Goal: Navigation & Orientation: Find specific page/section

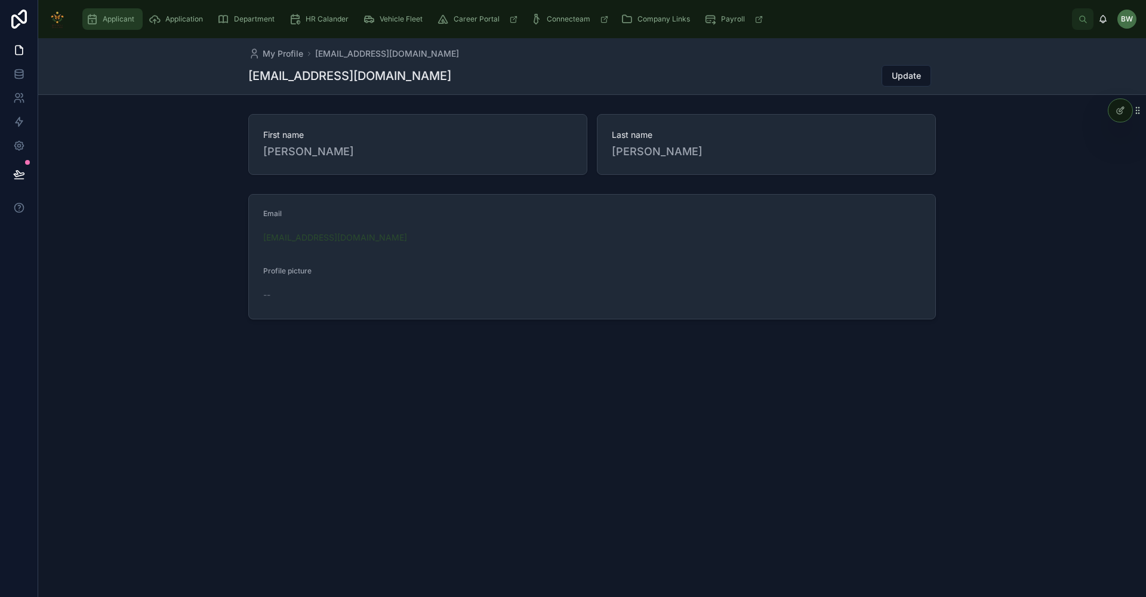
click at [113, 23] on span "Applicant" at bounding box center [119, 19] width 32 height 10
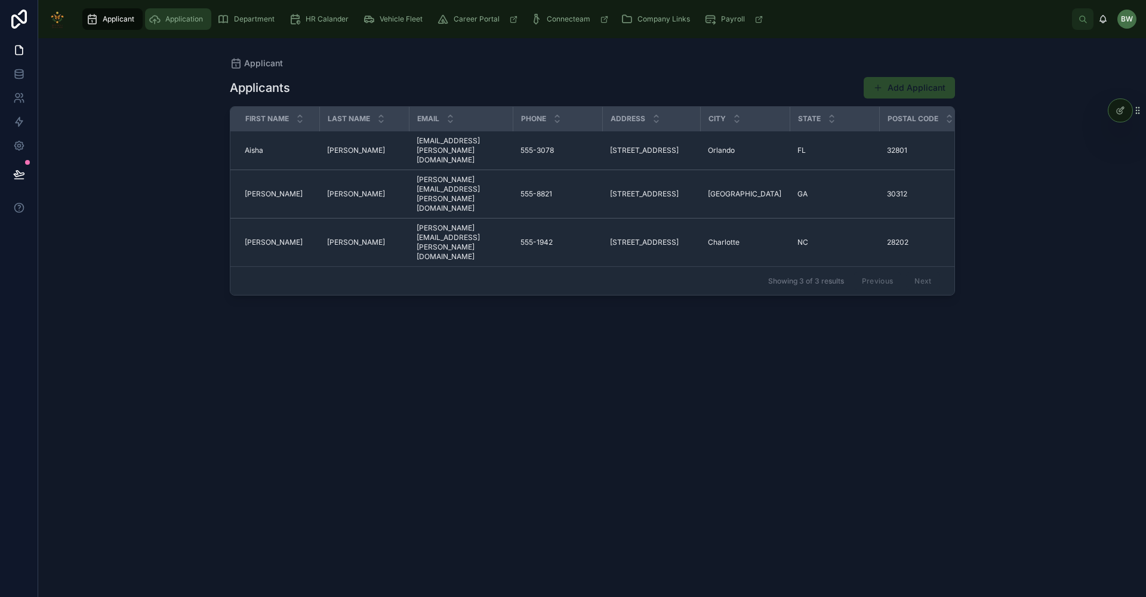
click at [208, 16] on div "Application" at bounding box center [178, 19] width 59 height 19
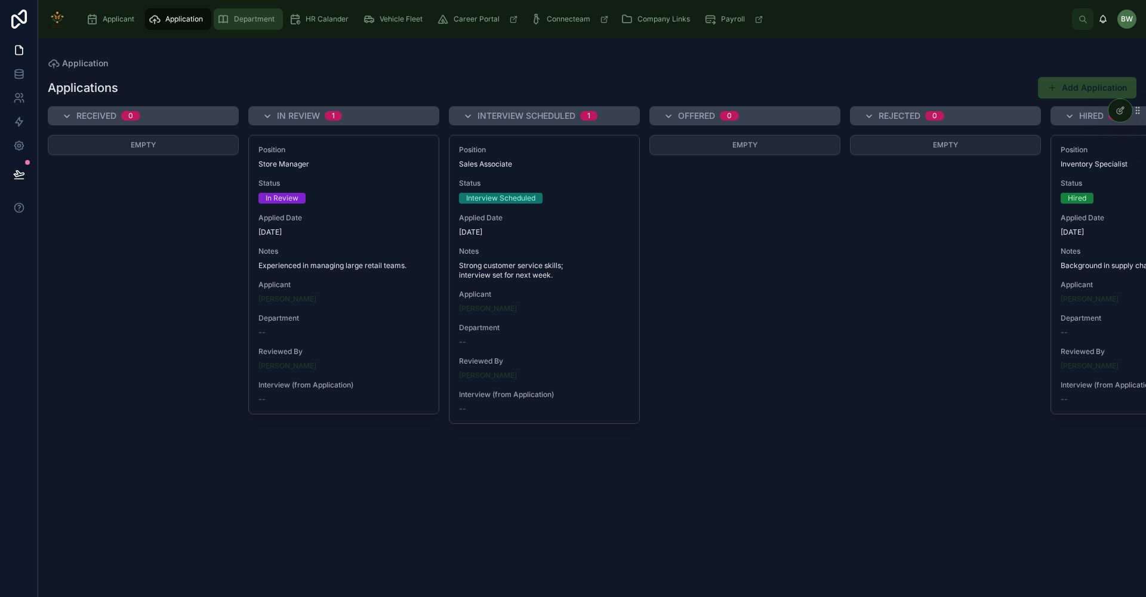
click at [255, 21] on span "Department" at bounding box center [254, 19] width 41 height 10
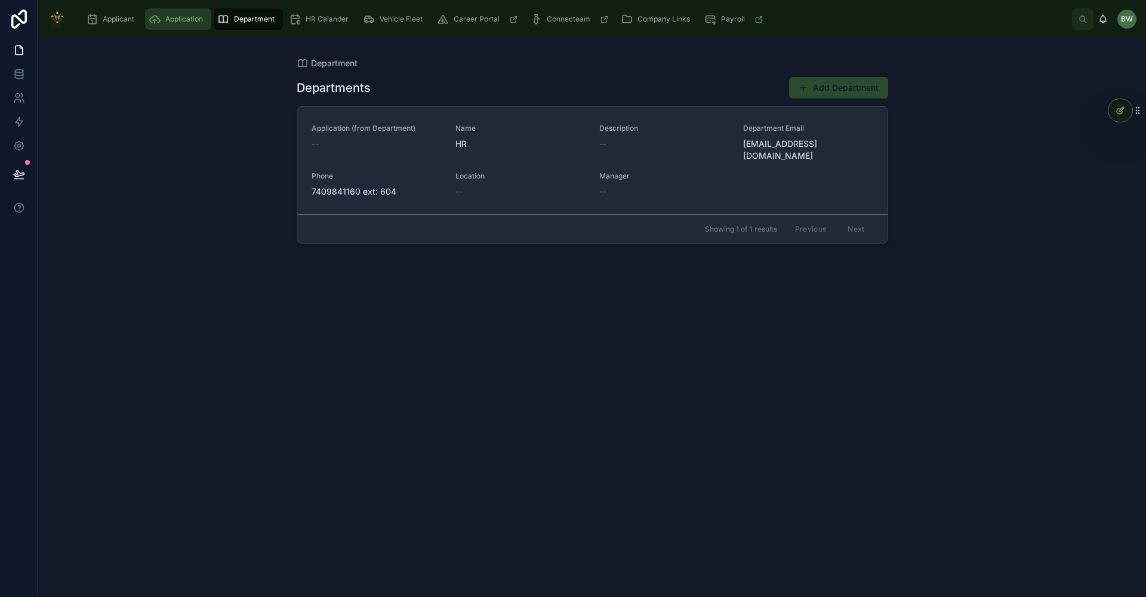
click at [150, 20] on icon "scrollable content" at bounding box center [155, 19] width 12 height 12
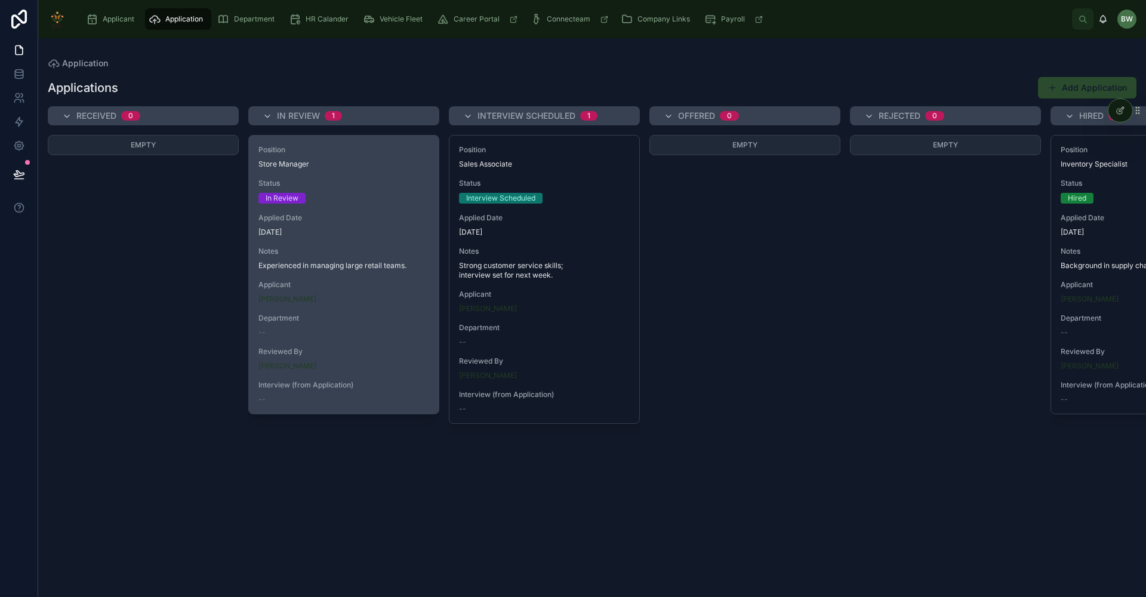
click at [312, 250] on span "Notes" at bounding box center [343, 252] width 171 height 10
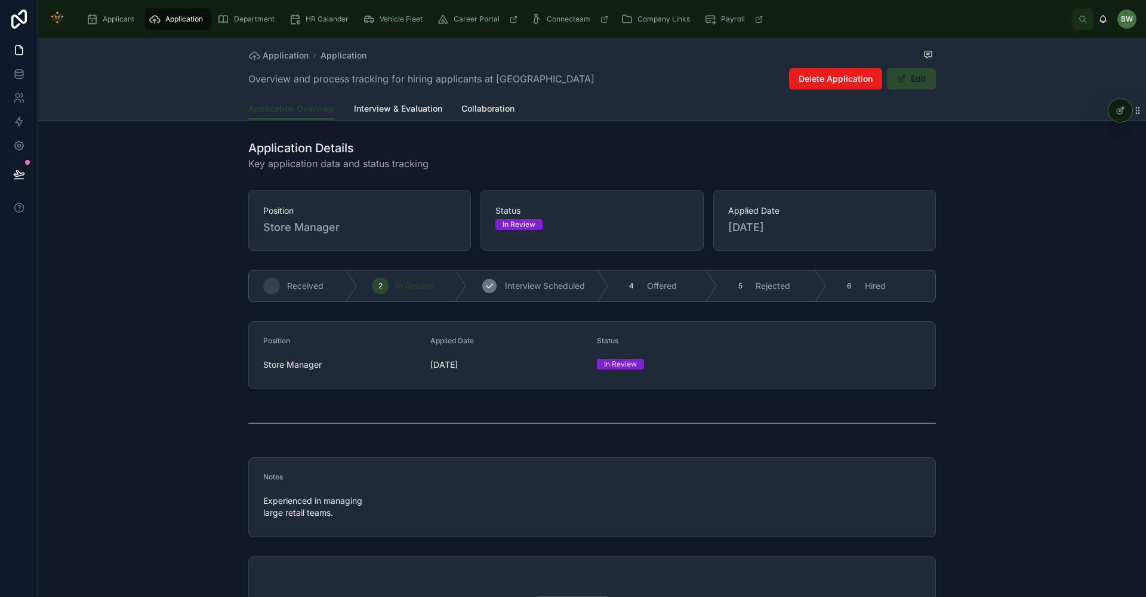
click at [512, 291] on span "Interview Scheduled" at bounding box center [545, 286] width 80 height 12
click at [389, 292] on div "In Review" at bounding box center [365, 285] width 122 height 31
click at [908, 85] on button "Edit" at bounding box center [911, 78] width 49 height 21
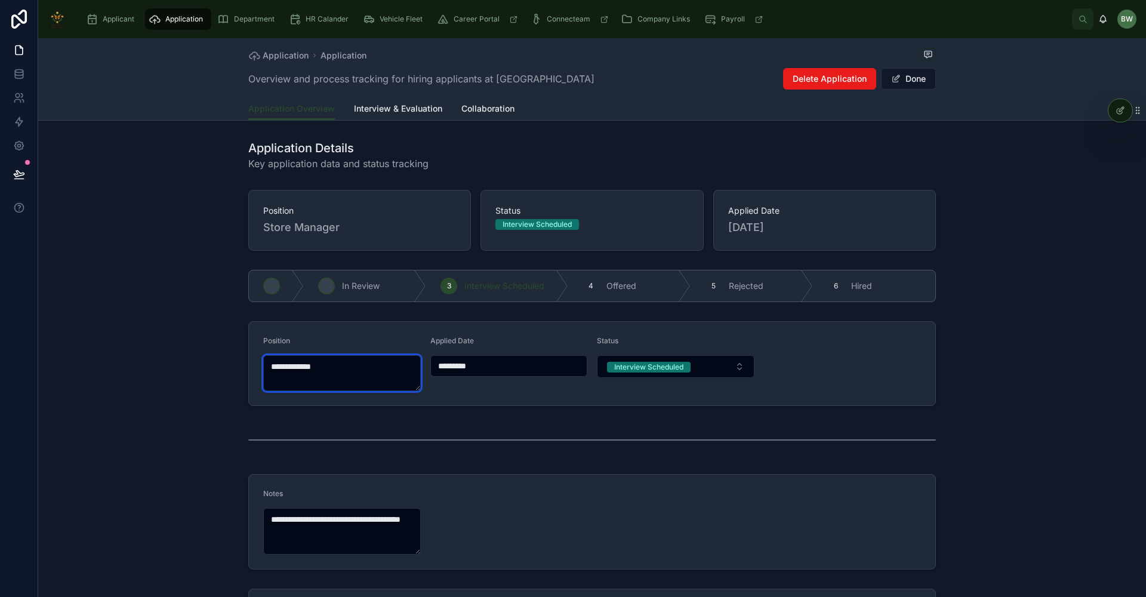
click at [331, 387] on textarea "**********" at bounding box center [342, 373] width 158 height 36
click at [529, 354] on div "Applied Date *********" at bounding box center [509, 363] width 158 height 55
click at [583, 377] on div "Applied Date *********" at bounding box center [509, 363] width 158 height 55
click at [903, 79] on button "Done" at bounding box center [908, 78] width 55 height 21
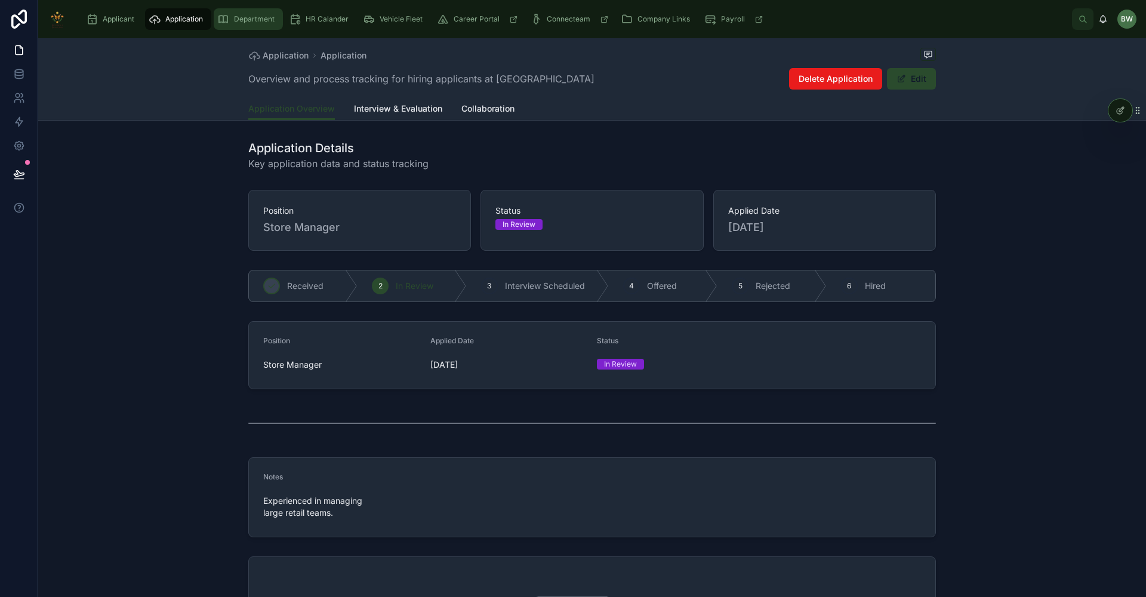
click at [229, 26] on div "Department" at bounding box center [248, 19] width 62 height 19
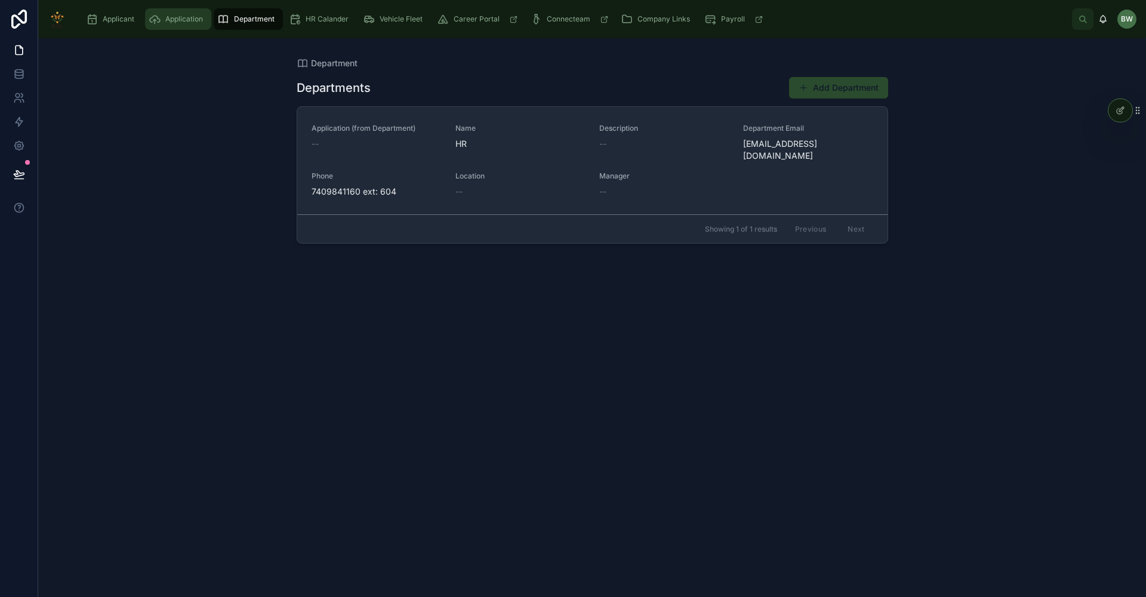
click at [184, 17] on span "Application" at bounding box center [184, 19] width 38 height 10
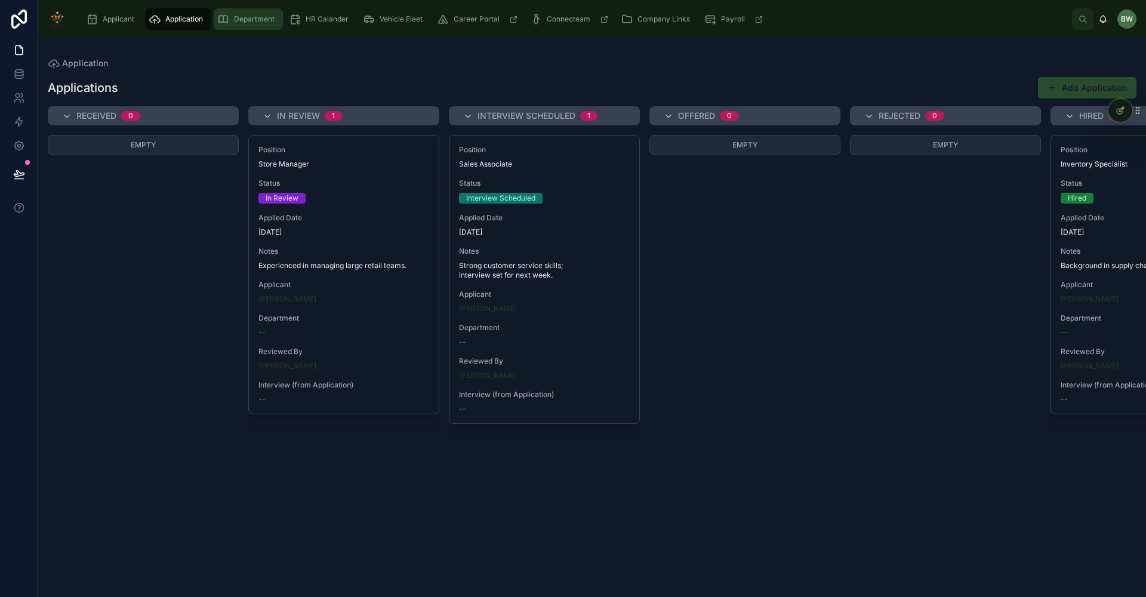
click at [220, 12] on div "Department" at bounding box center [248, 19] width 62 height 19
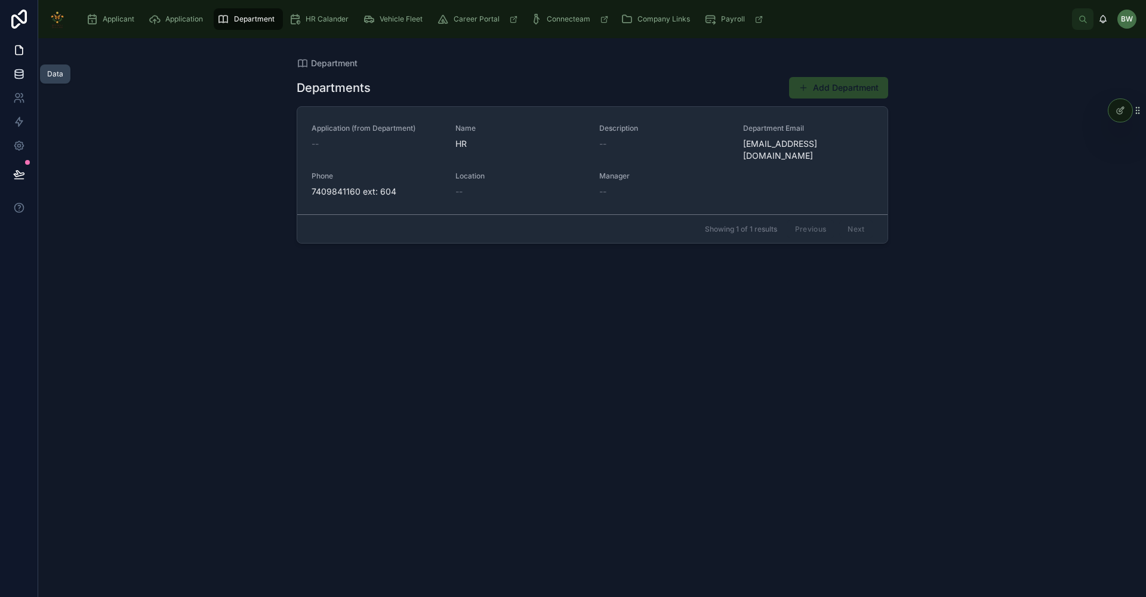
click at [16, 76] on icon at bounding box center [19, 74] width 12 height 12
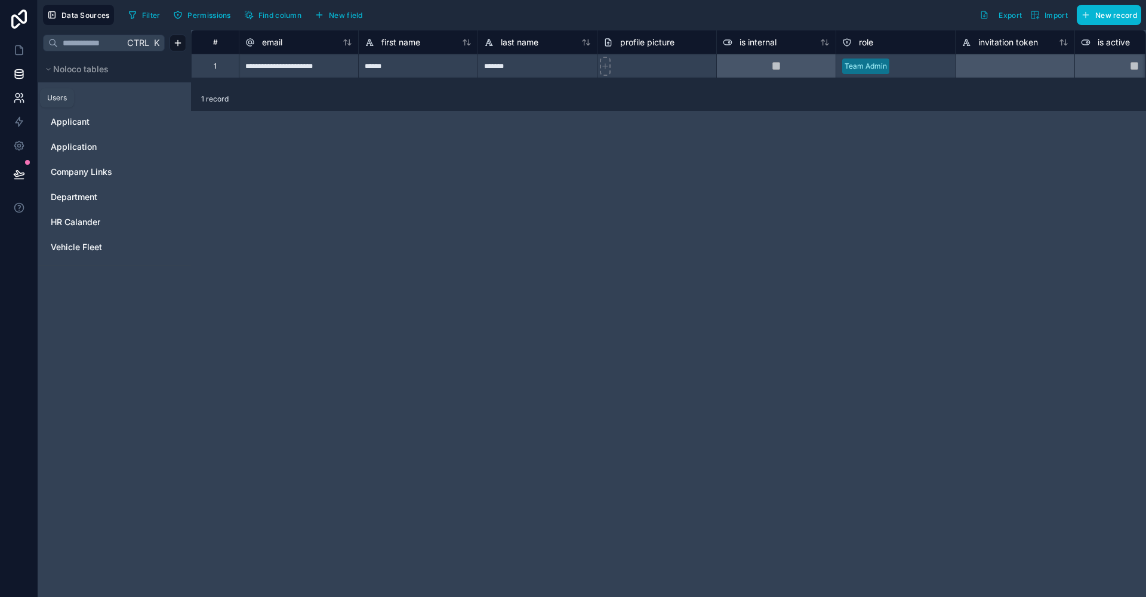
click at [16, 101] on icon at bounding box center [19, 98] width 12 height 12
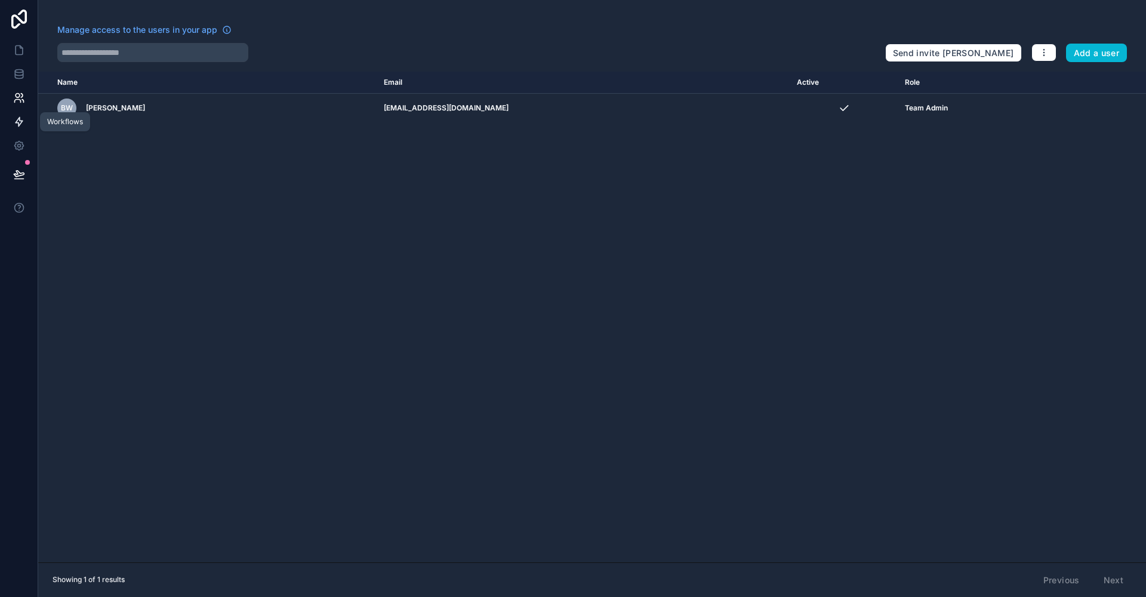
click at [24, 125] on icon at bounding box center [19, 122] width 12 height 12
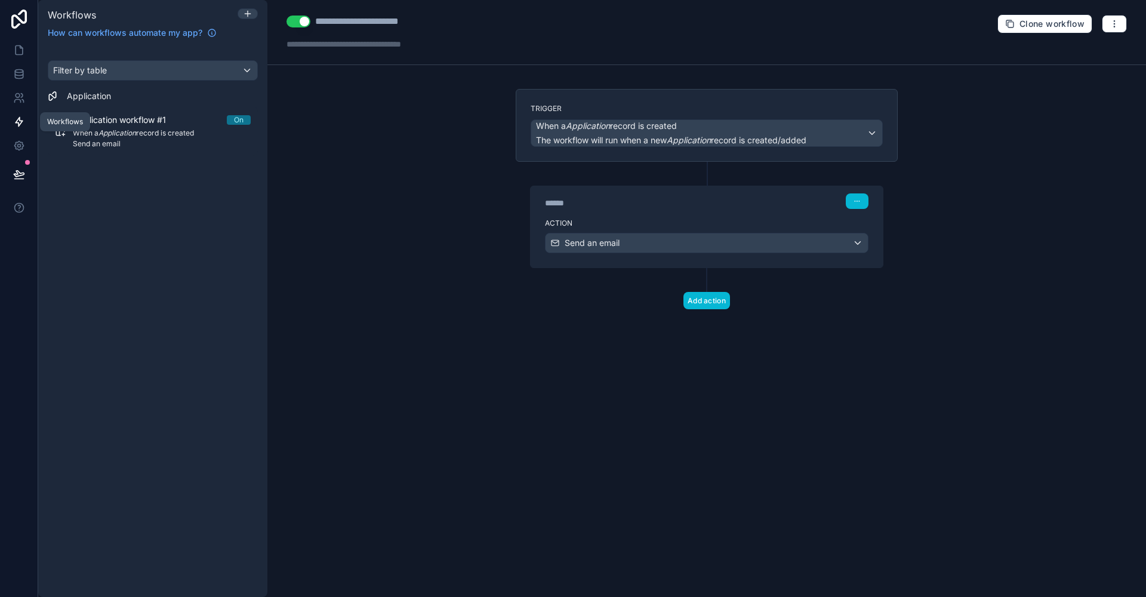
click at [16, 118] on icon at bounding box center [19, 122] width 12 height 12
click at [16, 107] on link at bounding box center [19, 98] width 38 height 24
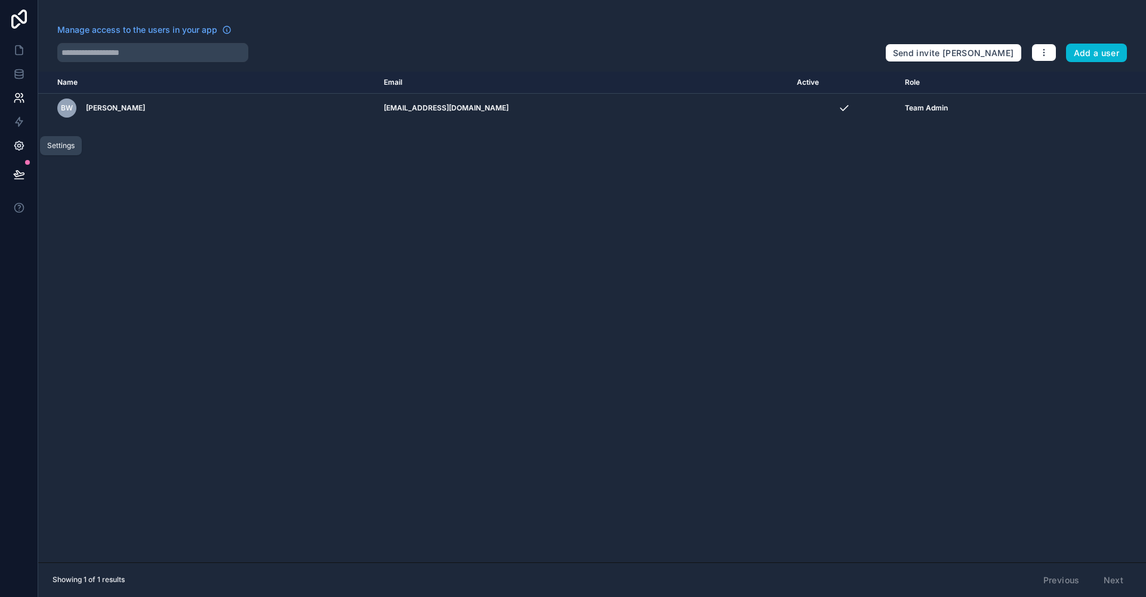
click at [19, 151] on icon at bounding box center [19, 146] width 12 height 12
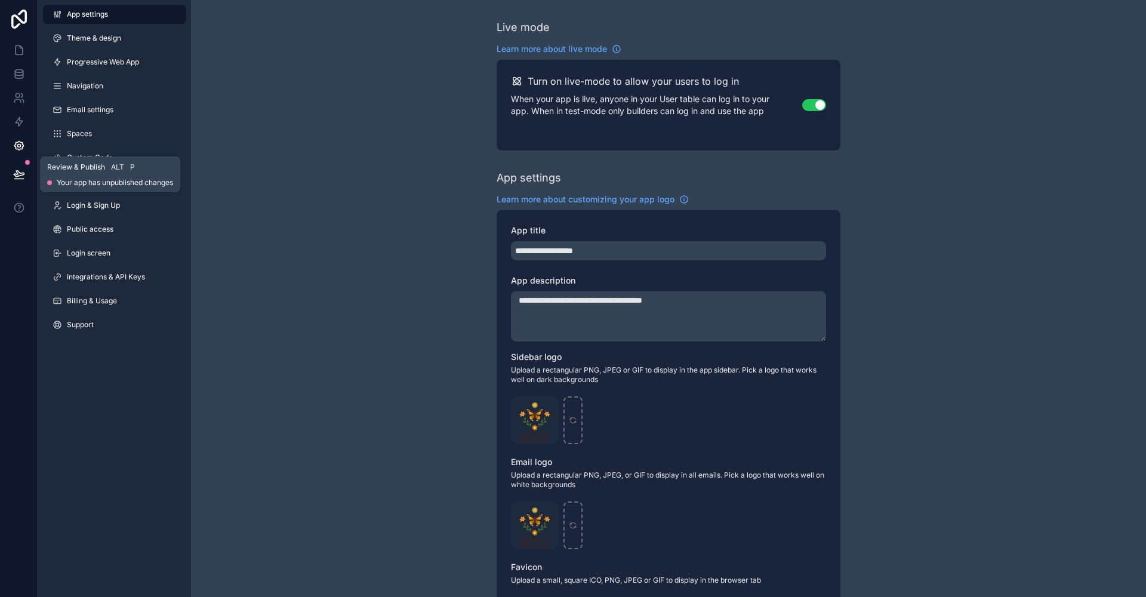
click at [20, 169] on icon at bounding box center [19, 174] width 12 height 12
click at [19, 56] on icon at bounding box center [19, 50] width 12 height 12
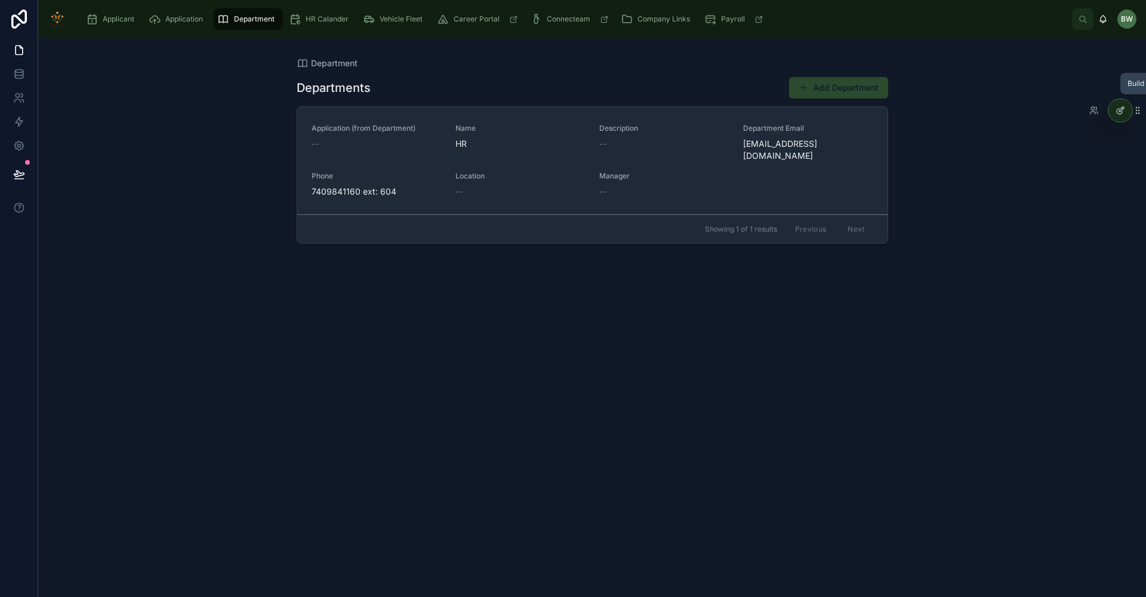
click at [1127, 107] on div at bounding box center [1120, 110] width 24 height 23
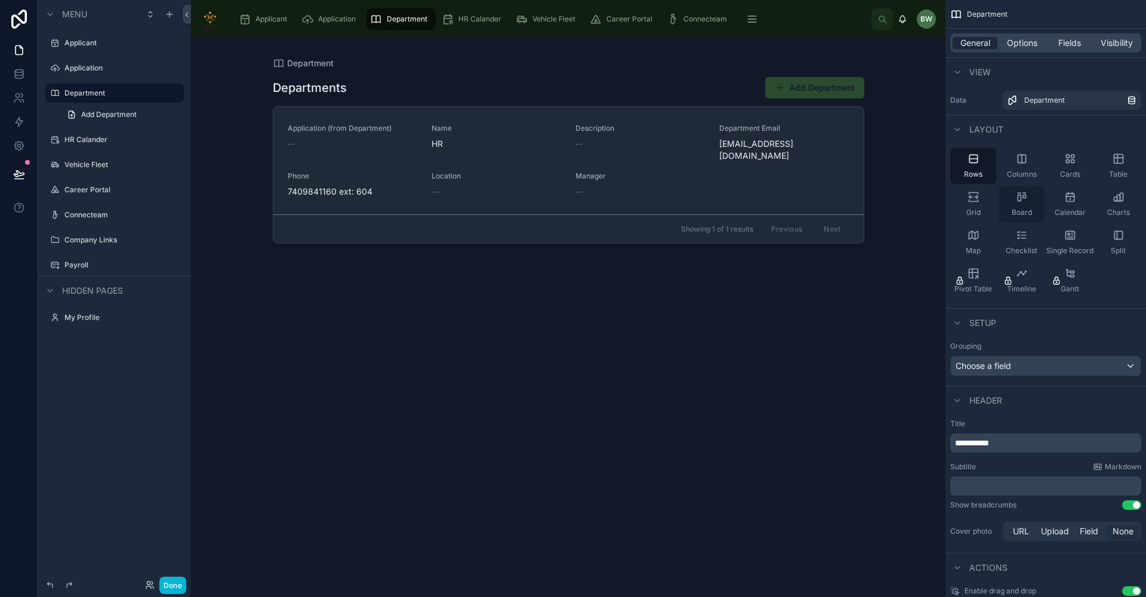
click at [1025, 216] on span "Board" at bounding box center [1022, 213] width 20 height 10
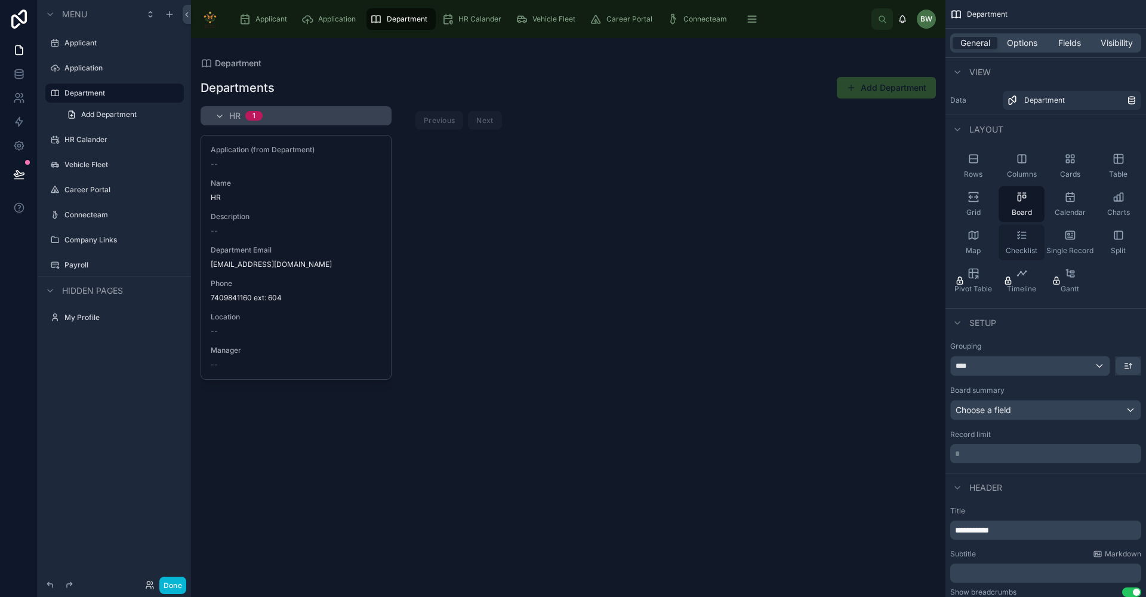
click at [1029, 248] on span "Checklist" at bounding box center [1022, 251] width 32 height 10
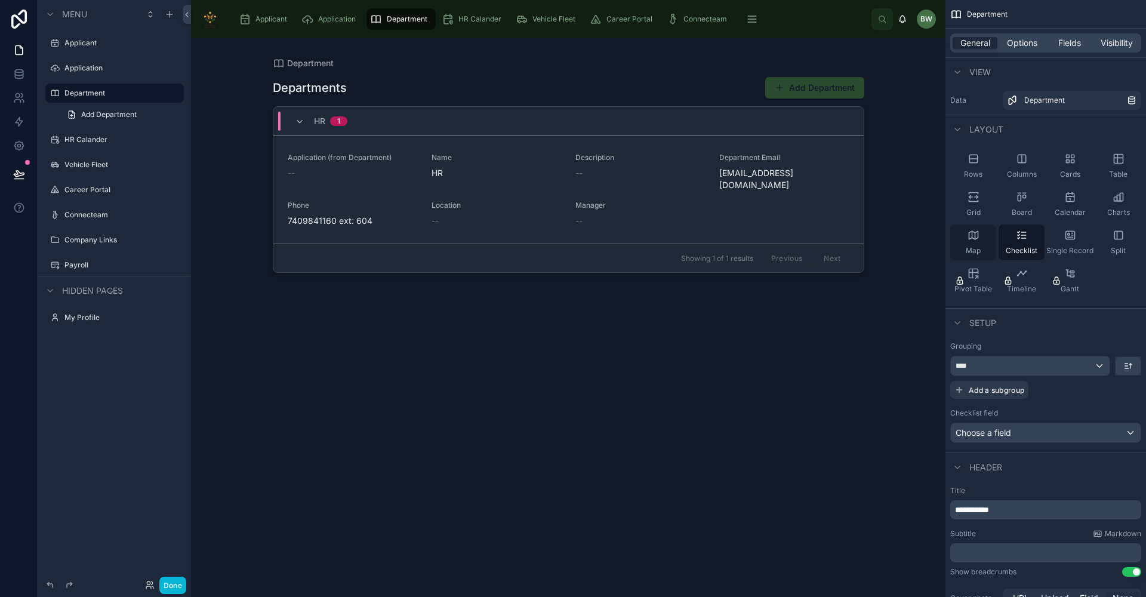
click at [983, 249] on div "Map" at bounding box center [973, 242] width 46 height 36
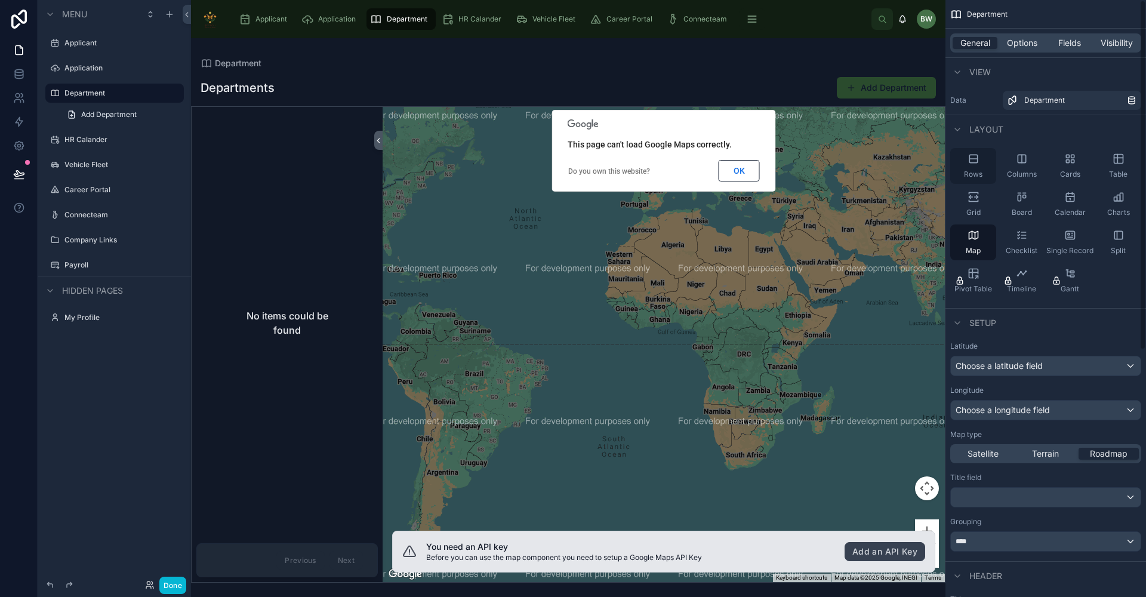
click at [959, 171] on div "Rows" at bounding box center [973, 166] width 46 height 36
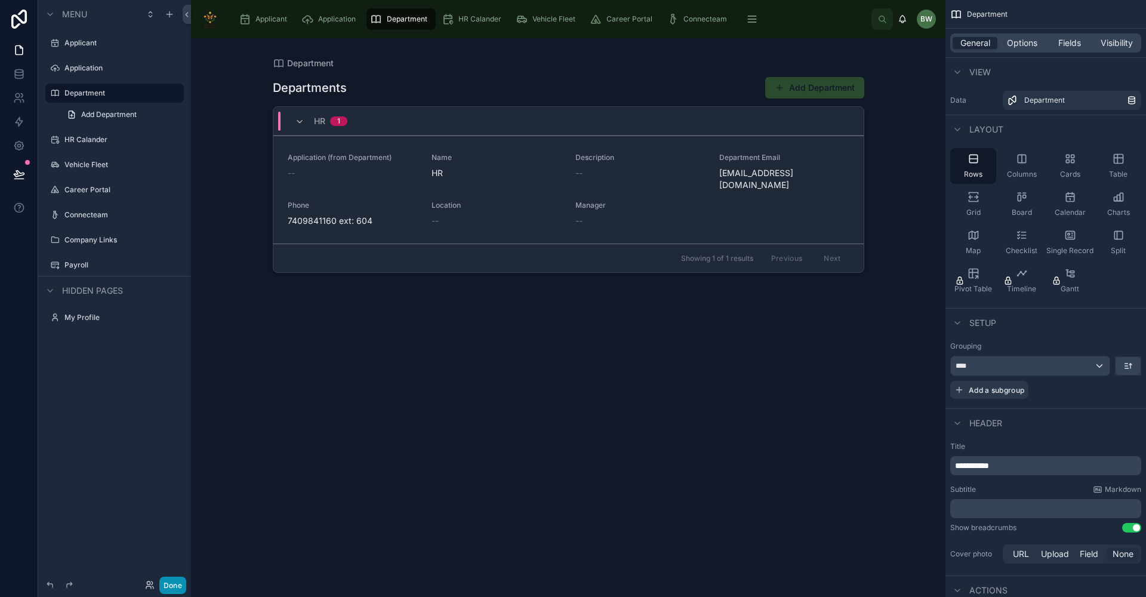
click at [168, 586] on button "Done" at bounding box center [172, 585] width 27 height 17
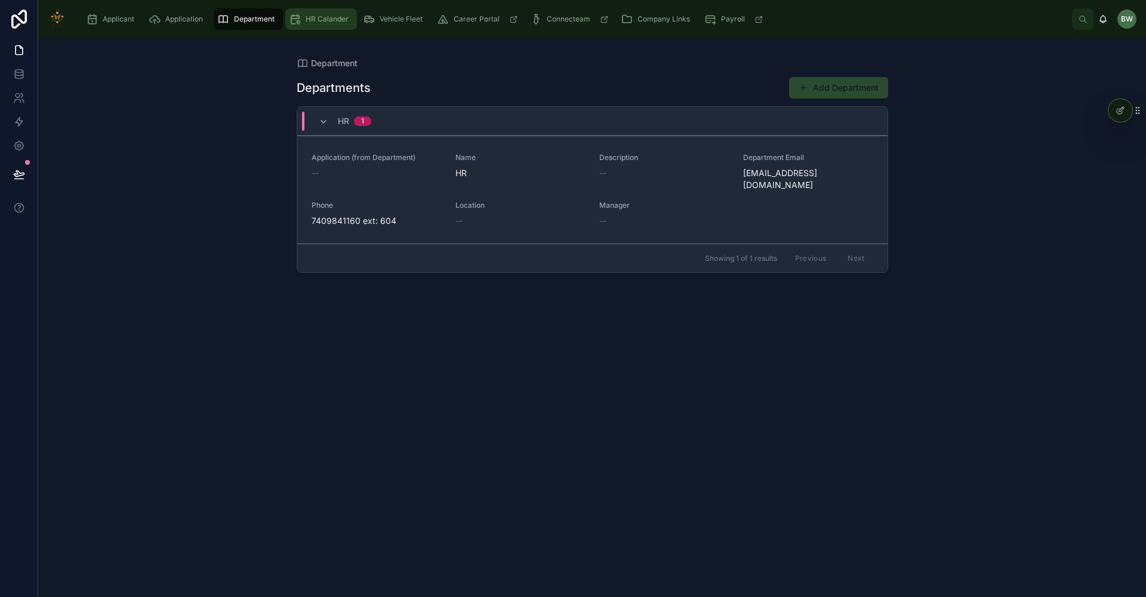
click at [324, 15] on span "HR Calander" at bounding box center [327, 19] width 43 height 10
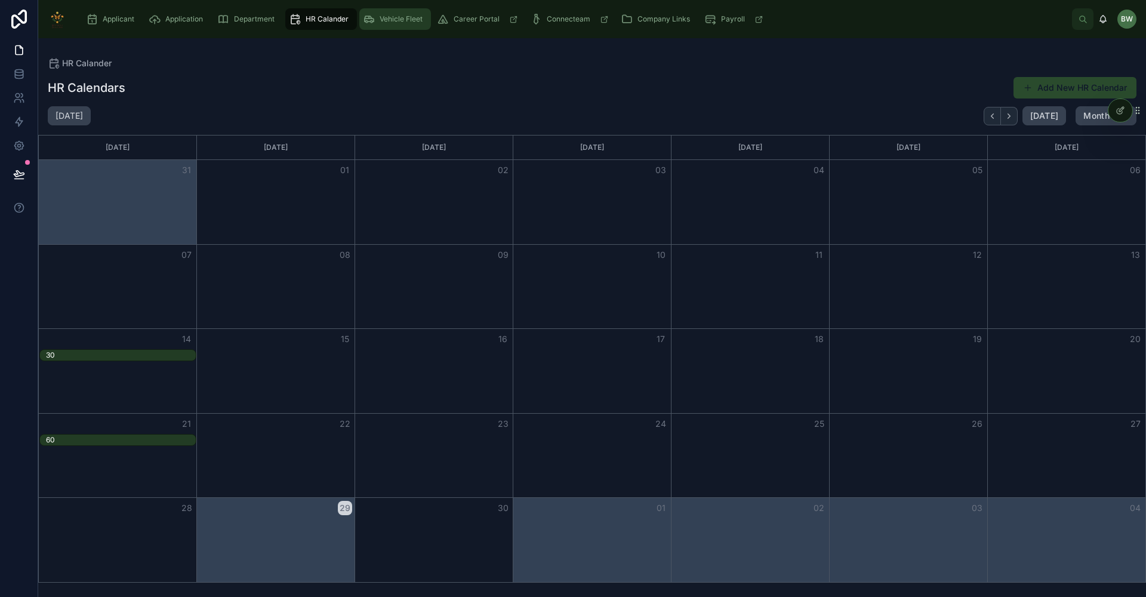
click at [375, 14] on div "Vehicle Fleet" at bounding box center [395, 19] width 64 height 19
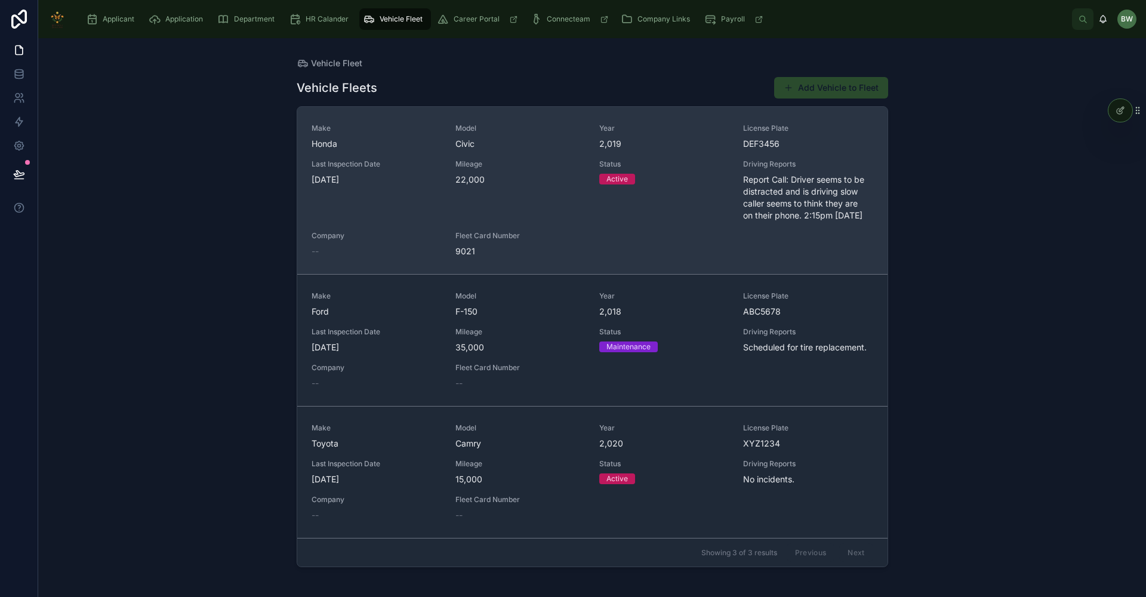
click at [479, 215] on div "Mileage 22,000" at bounding box center [520, 190] width 130 height 62
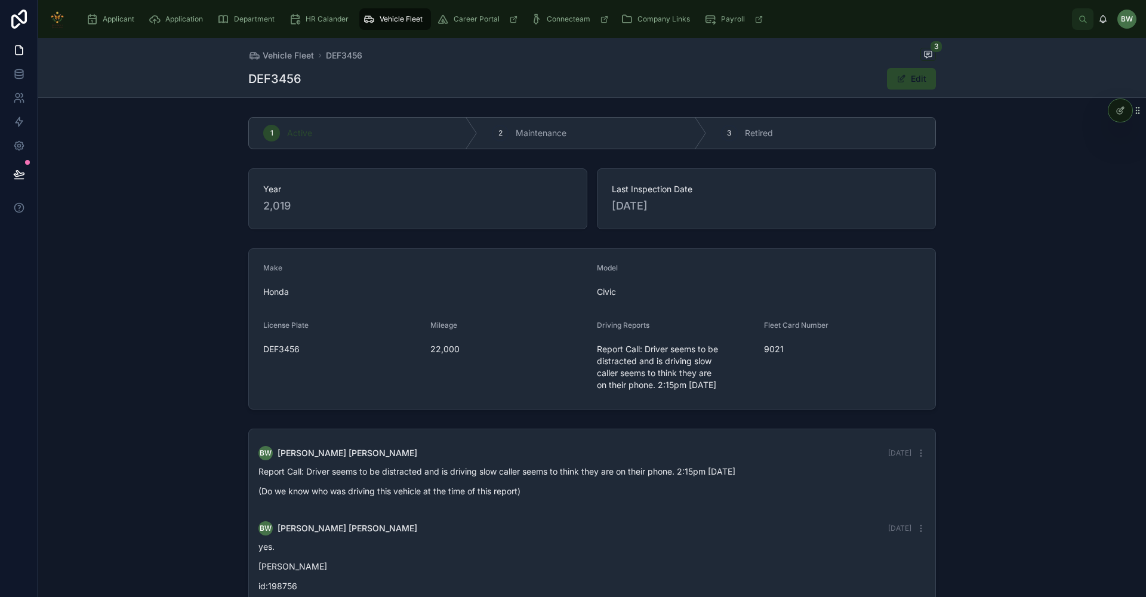
click at [411, 23] on span "Vehicle Fleet" at bounding box center [401, 19] width 43 height 10
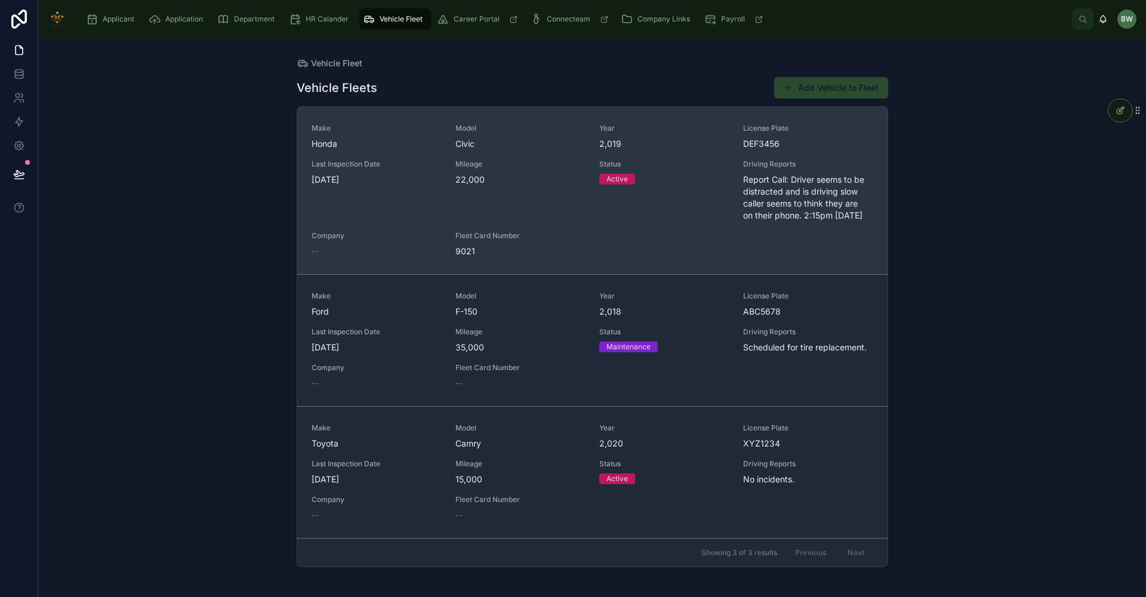
click at [710, 238] on div "Make Honda Model Civic Year 2,019 License Plate DEF3456 Last Inspection Date 5/…" at bounding box center [593, 191] width 562 height 134
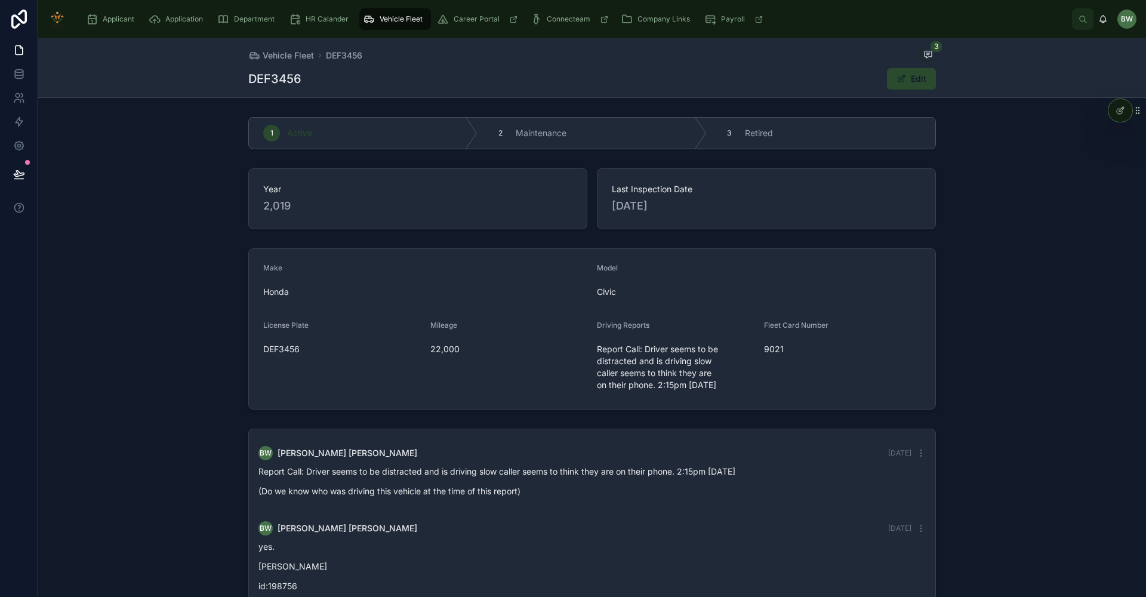
click at [253, 351] on form "Make Honda Model Civic License Plate DEF3456 Mileage 22,000 Driving Reports Rep…" at bounding box center [592, 329] width 686 height 160
drag, startPoint x: 267, startPoint y: 352, endPoint x: 275, endPoint y: 353, distance: 7.9
click at [274, 353] on form "Make Honda Model Civic License Plate DEF3456 Mileage 22,000 Driving Reports Rep…" at bounding box center [592, 329] width 686 height 160
drag, startPoint x: 275, startPoint y: 353, endPoint x: 295, endPoint y: 351, distance: 21.0
click at [295, 351] on span "DEF3456" at bounding box center [342, 349] width 158 height 12
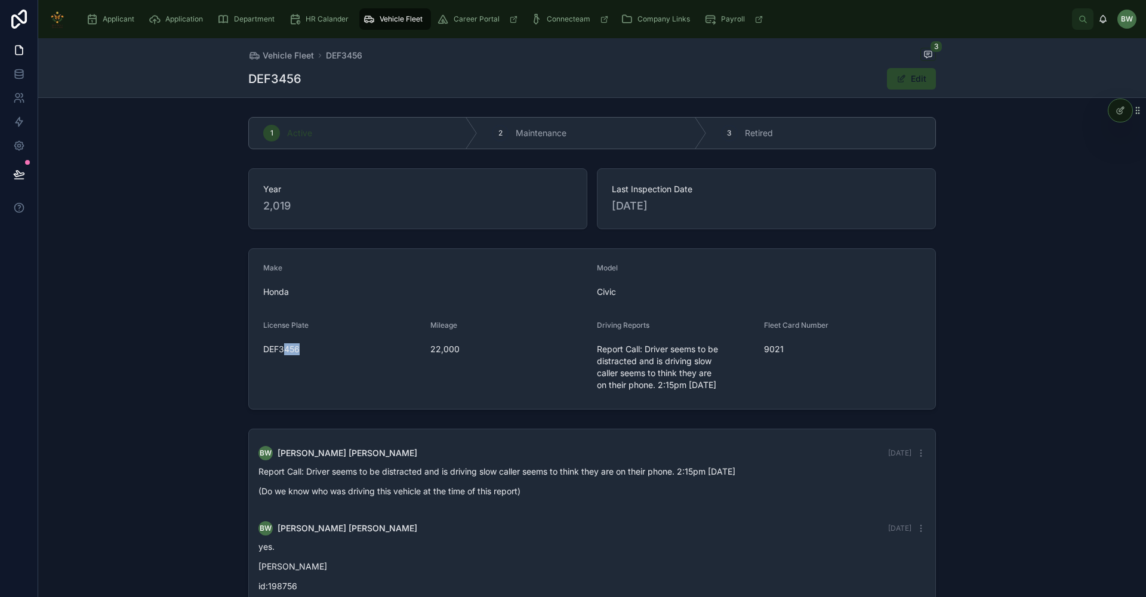
click at [295, 351] on span "DEF3456" at bounding box center [342, 349] width 158 height 12
click at [399, 388] on div "License Plate DEF3456" at bounding box center [342, 358] width 158 height 74
click at [767, 332] on div "Fleet Card Number" at bounding box center [843, 328] width 158 height 14
click at [792, 332] on div "Fleet Card Number" at bounding box center [843, 328] width 158 height 14
drag, startPoint x: 820, startPoint y: 332, endPoint x: 836, endPoint y: 330, distance: 16.9
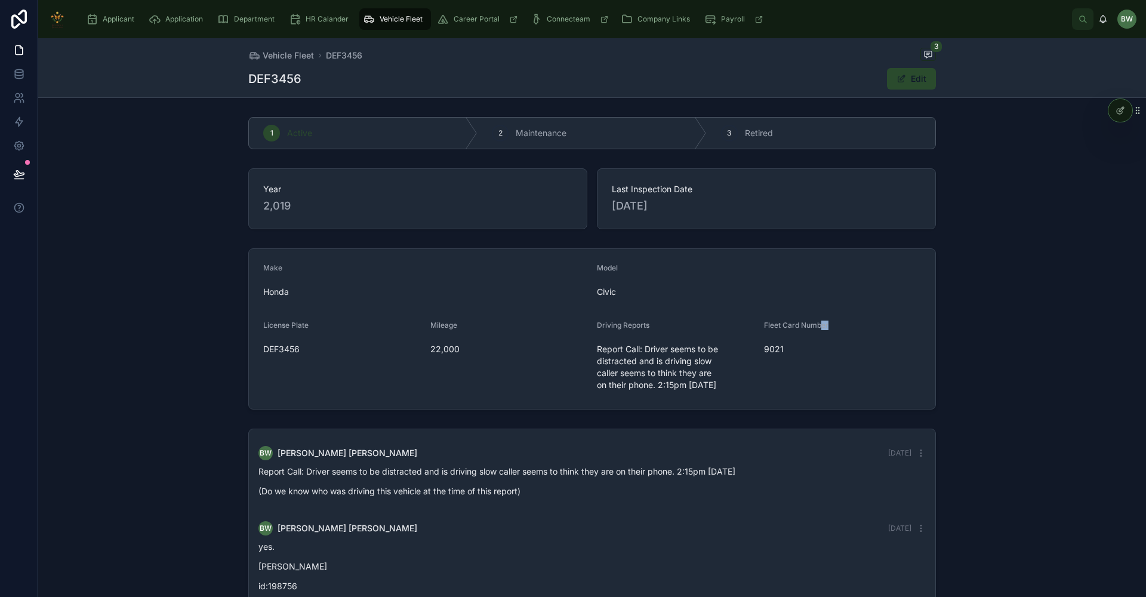
click at [836, 330] on div "Fleet Card Number" at bounding box center [843, 328] width 158 height 14
click at [764, 360] on div "Fleet Card Number 9021" at bounding box center [843, 358] width 158 height 74
click at [780, 355] on div "Fleet Card Number 9021" at bounding box center [843, 358] width 158 height 74
click at [781, 353] on span "9021" at bounding box center [843, 349] width 158 height 12
drag, startPoint x: 444, startPoint y: 354, endPoint x: 462, endPoint y: 352, distance: 18.0
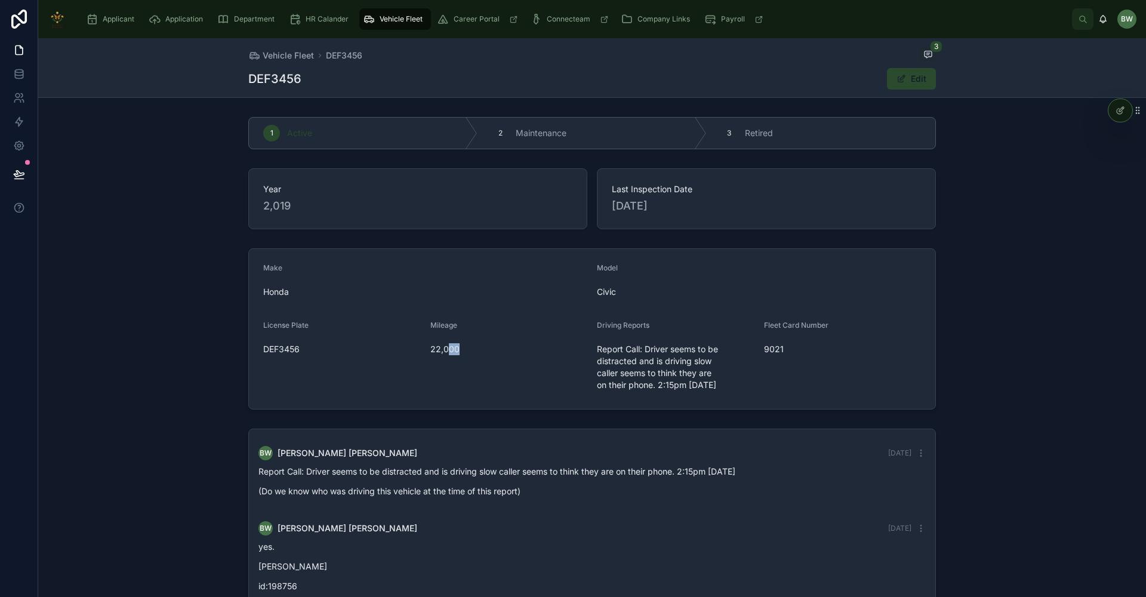
click at [461, 352] on span "22,000" at bounding box center [509, 349] width 158 height 12
click at [454, 352] on span "22,000" at bounding box center [509, 349] width 158 height 12
drag, startPoint x: 590, startPoint y: 331, endPoint x: 614, endPoint y: 332, distance: 23.9
click at [598, 331] on form "Make Honda Model Civic License Plate DEF3456 Mileage 22,000 Driving Reports Rep…" at bounding box center [592, 329] width 686 height 160
drag, startPoint x: 614, startPoint y: 332, endPoint x: 651, endPoint y: 330, distance: 36.5
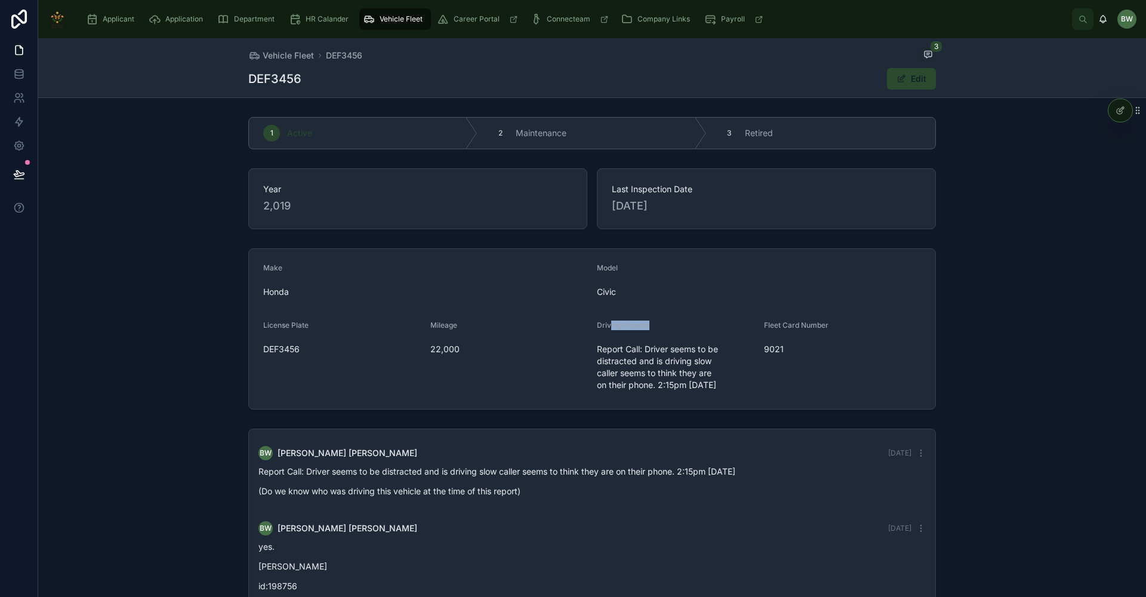
click at [651, 330] on div "Driving Reports" at bounding box center [676, 328] width 158 height 14
click at [709, 408] on form "Make Honda Model Civic License Plate DEF3456 Mileage 22,000 Driving Reports Rep…" at bounding box center [592, 329] width 686 height 160
click at [903, 86] on button "Edit" at bounding box center [911, 78] width 49 height 21
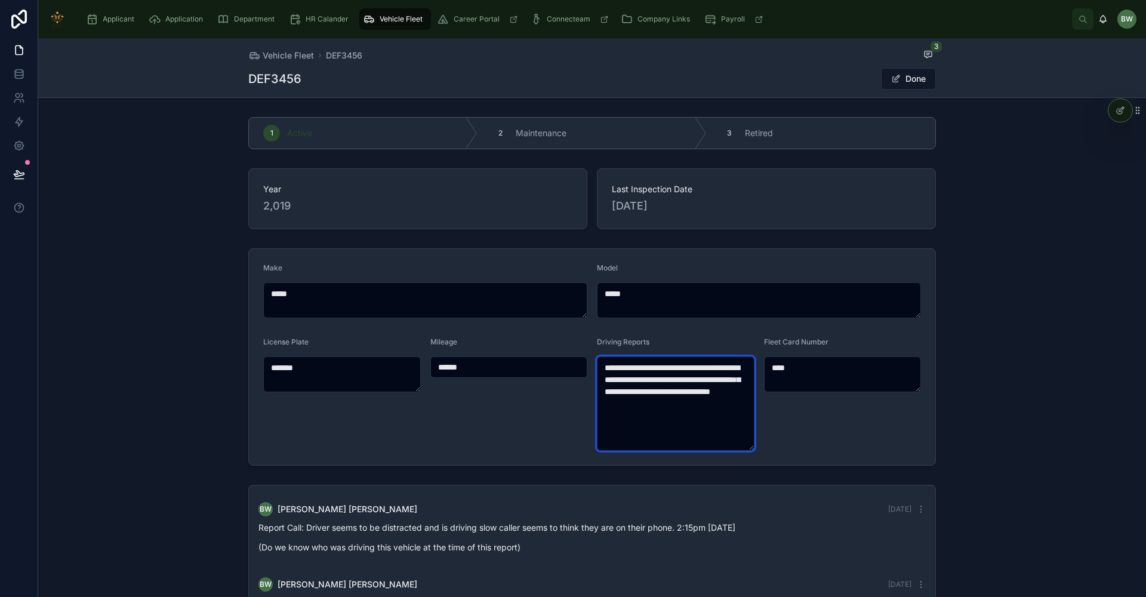
click at [658, 411] on textarea "**********" at bounding box center [676, 403] width 158 height 94
click at [881, 76] on button "Done" at bounding box center [908, 78] width 55 height 21
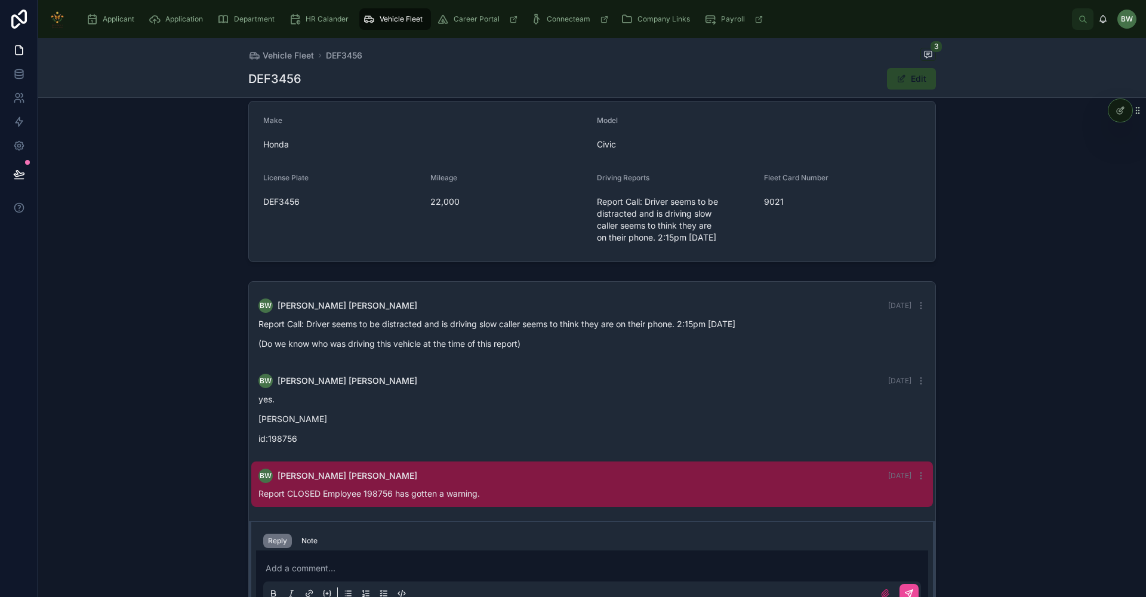
scroll to position [245, 0]
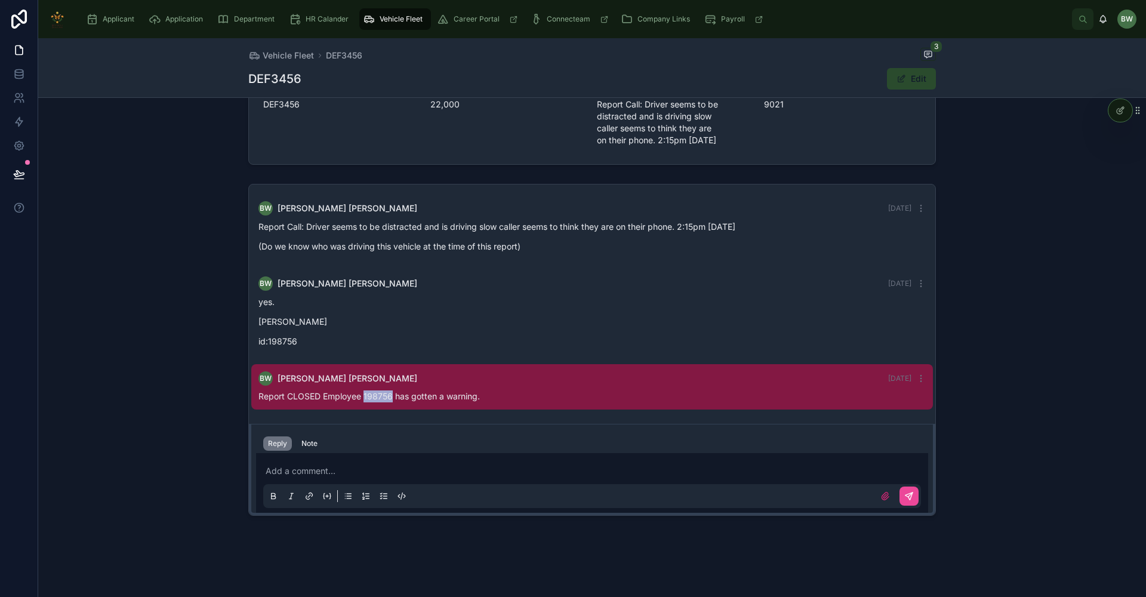
drag, startPoint x: 360, startPoint y: 395, endPoint x: 395, endPoint y: 395, distance: 34.6
click at [392, 395] on span "Report CLOSED Employee 198756 has gotten a warning." at bounding box center [368, 396] width 221 height 10
click at [395, 395] on span "Report CLOSED Employee 198756 has gotten a warning." at bounding box center [368, 396] width 221 height 10
click at [364, 375] on div "BW Bryson Wilhelm Yesterday" at bounding box center [591, 378] width 667 height 14
drag, startPoint x: 360, startPoint y: 396, endPoint x: 391, endPoint y: 396, distance: 31.0
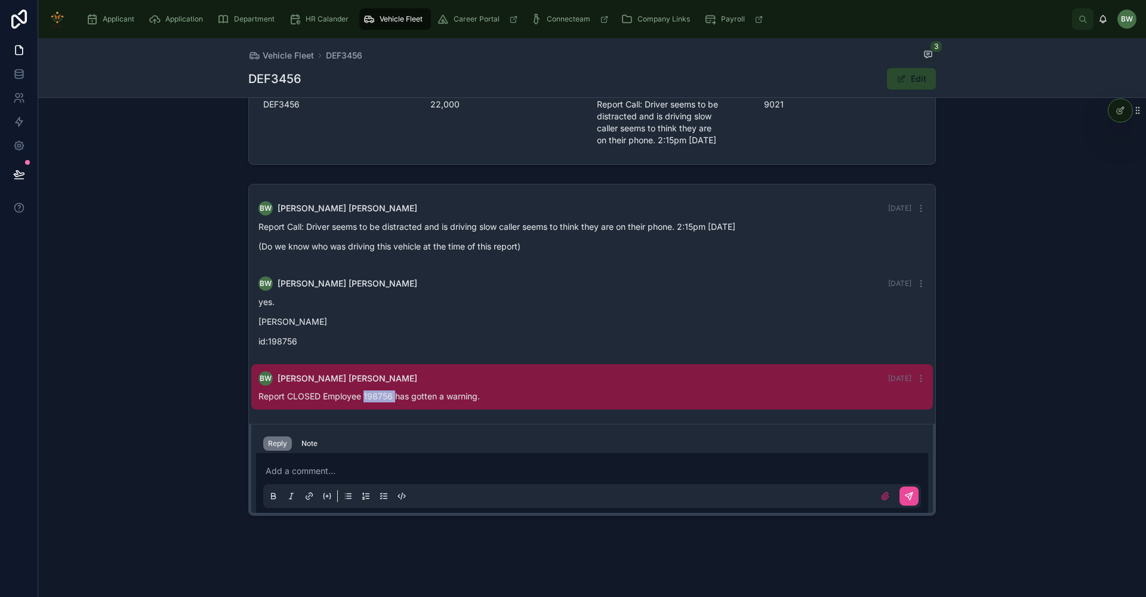
click at [391, 396] on span "Report CLOSED Employee 198756 has gotten a warning." at bounding box center [368, 396] width 221 height 10
drag, startPoint x: 391, startPoint y: 396, endPoint x: 368, endPoint y: 372, distance: 33.4
click at [368, 371] on div "BW Bryson Wilhelm Yesterday" at bounding box center [591, 378] width 667 height 14
click at [252, 319] on div "BW Bryson Wilhelm Yesterday yes. Dave glenn id:198756" at bounding box center [592, 315] width 682 height 93
drag, startPoint x: 303, startPoint y: 320, endPoint x: 315, endPoint y: 321, distance: 11.4
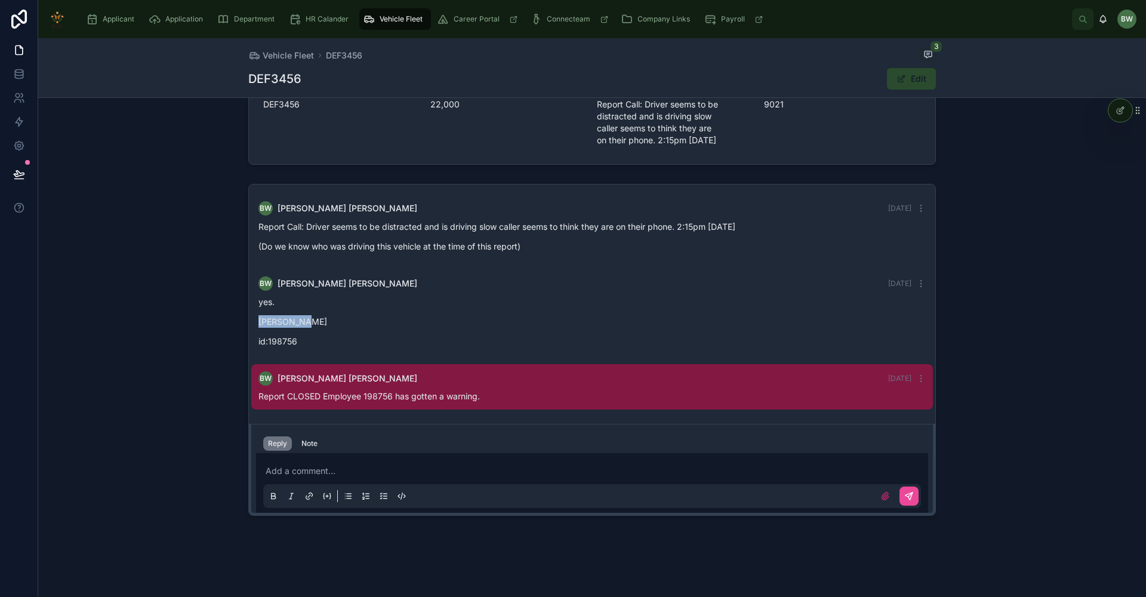
click at [315, 321] on p "Dave glenn" at bounding box center [591, 321] width 667 height 13
click at [319, 398] on span "Report CLOSED Employee 198756 has gotten a warning." at bounding box center [368, 396] width 221 height 10
drag, startPoint x: 319, startPoint y: 398, endPoint x: 350, endPoint y: 403, distance: 32.1
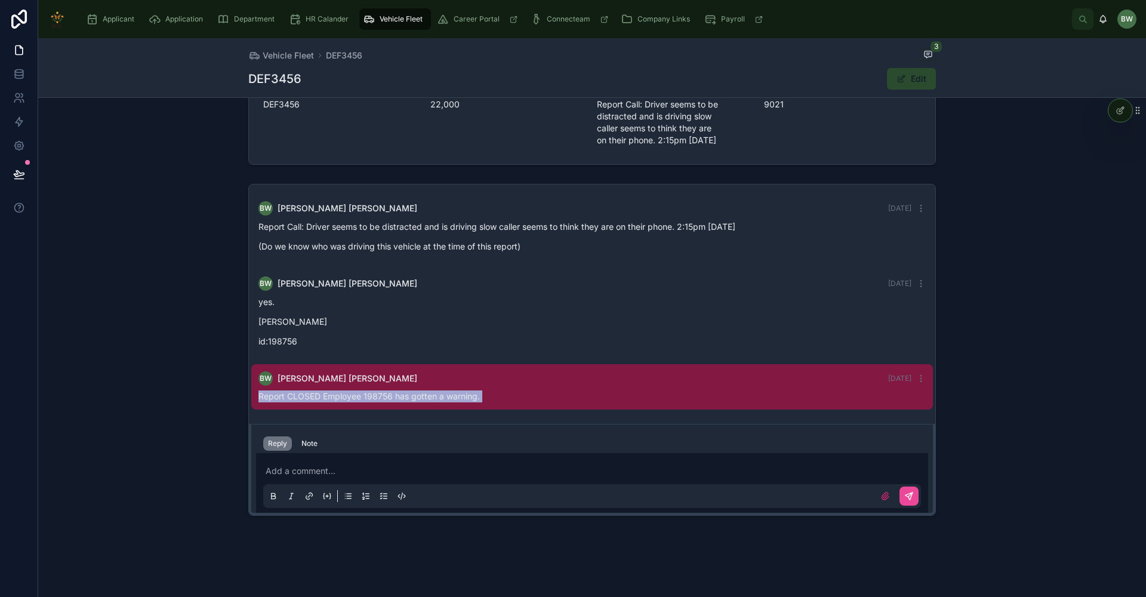
click at [350, 403] on div "BW Bryson Wilhelm Yesterday Report CLOSED Employee 198756 has gotten a warning." at bounding box center [592, 386] width 682 height 45
click at [494, 467] on p at bounding box center [595, 471] width 658 height 12
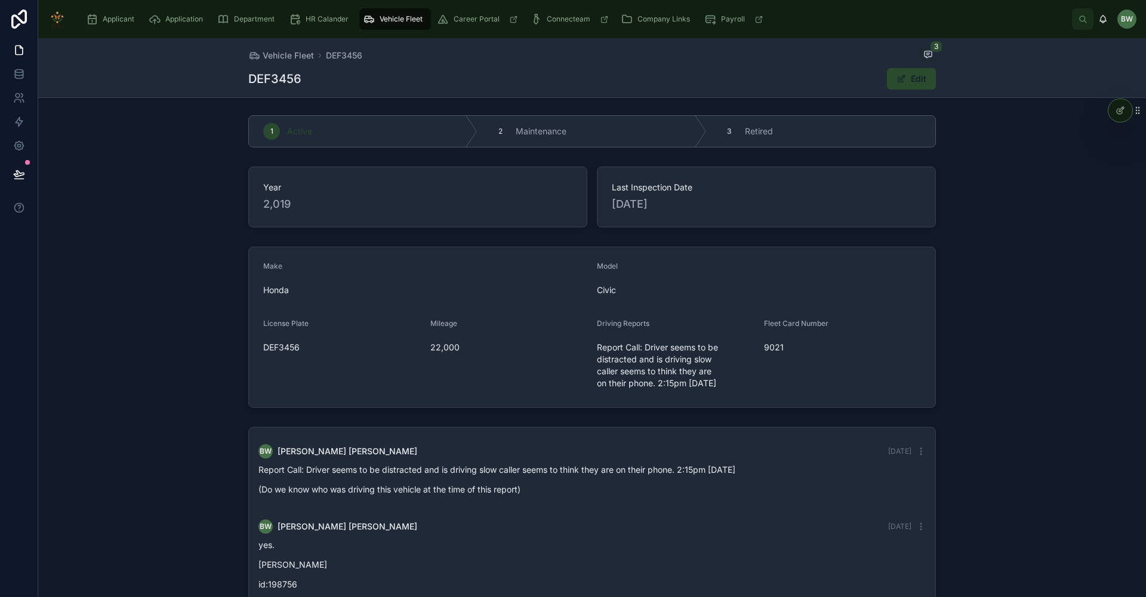
scroll to position [0, 0]
click at [652, 23] on span "Company Links" at bounding box center [664, 19] width 53 height 10
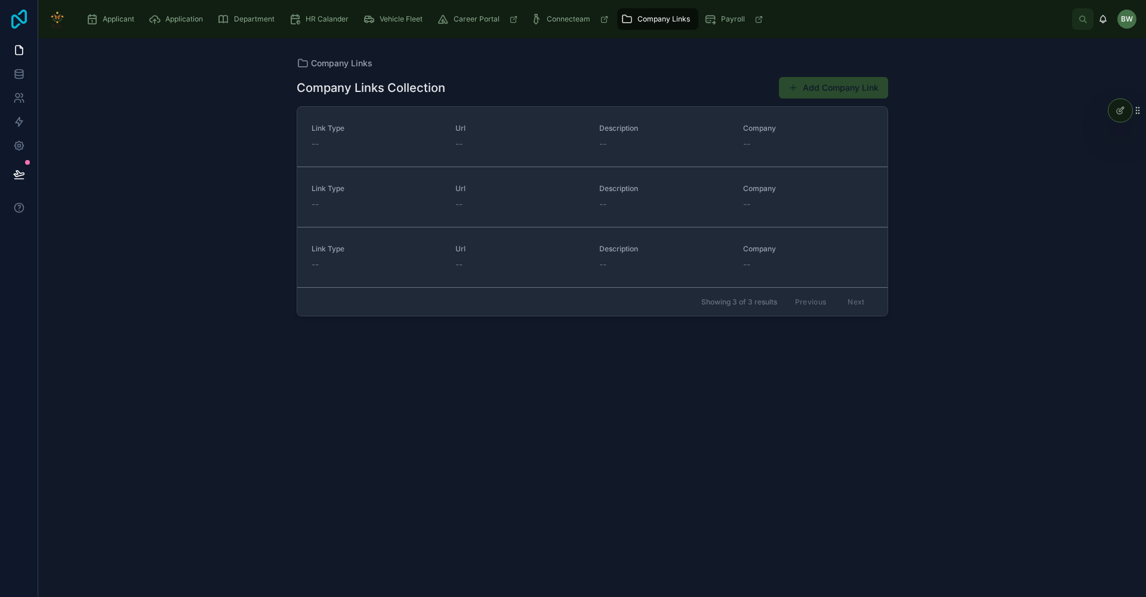
click at [17, 23] on icon at bounding box center [19, 19] width 24 height 19
click at [33, 14] on link at bounding box center [19, 19] width 38 height 38
click at [19, 13] on icon at bounding box center [19, 19] width 16 height 19
